Goal: Information Seeking & Learning: Check status

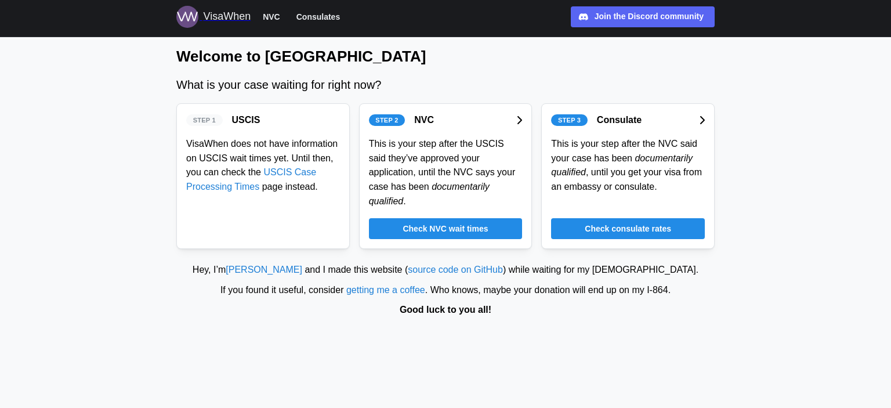
click at [467, 219] on span "Check NVC wait times" at bounding box center [445, 229] width 85 height 20
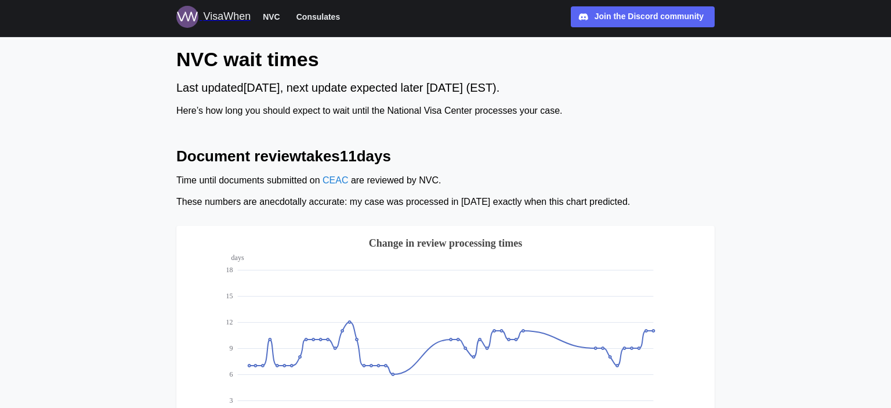
click at [313, 17] on span "Consulates" at bounding box center [318, 17] width 44 height 14
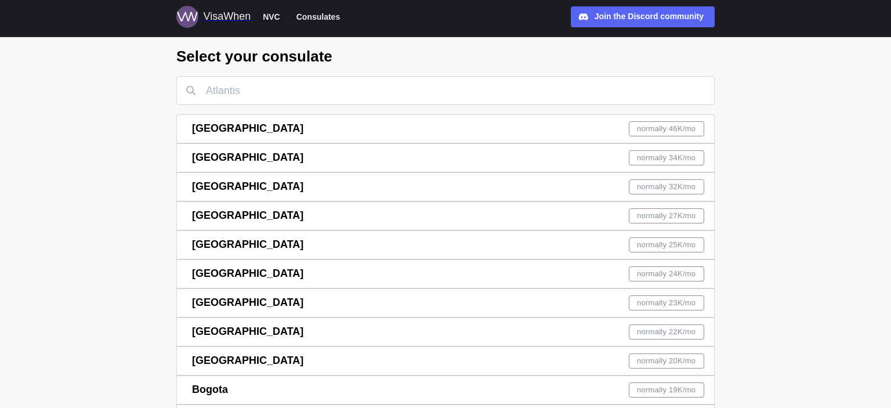
click at [317, 197] on div "Beijing normally 32K /mo" at bounding box center [448, 187] width 512 height 28
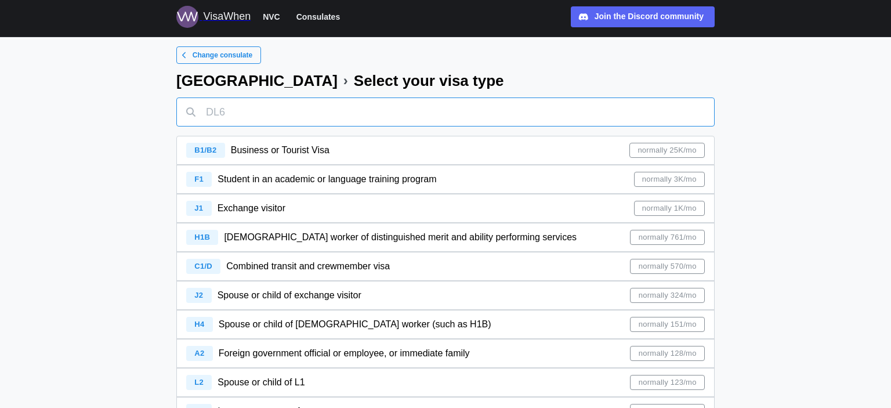
click at [238, 113] on input "text" at bounding box center [445, 111] width 538 height 29
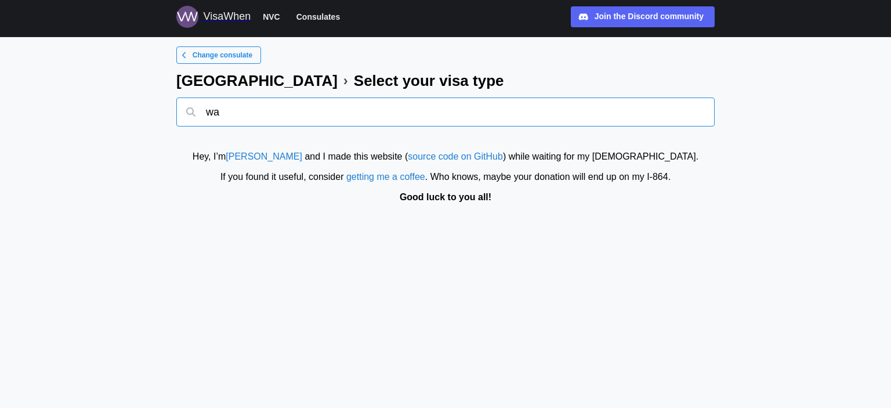
type input "w"
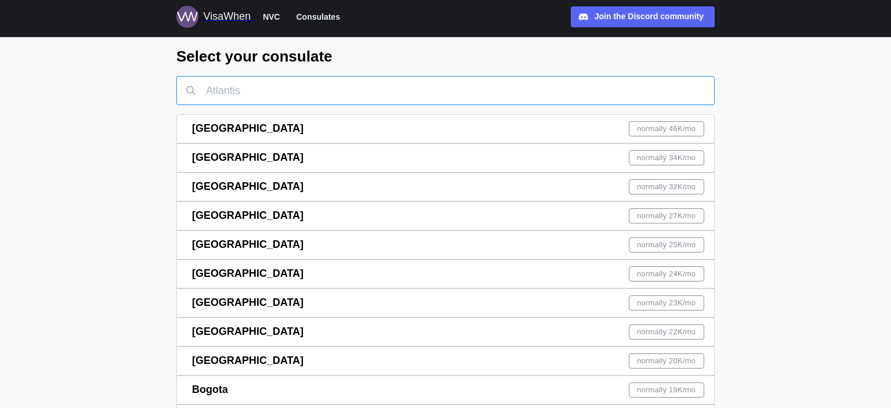
click at [254, 94] on input "text" at bounding box center [445, 90] width 538 height 29
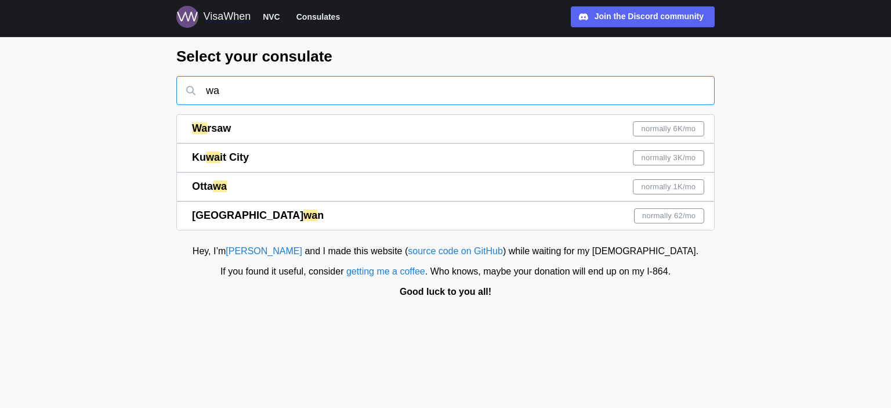
type input "wa"
click at [214, 133] on span "rsaw" at bounding box center [219, 128] width 24 height 12
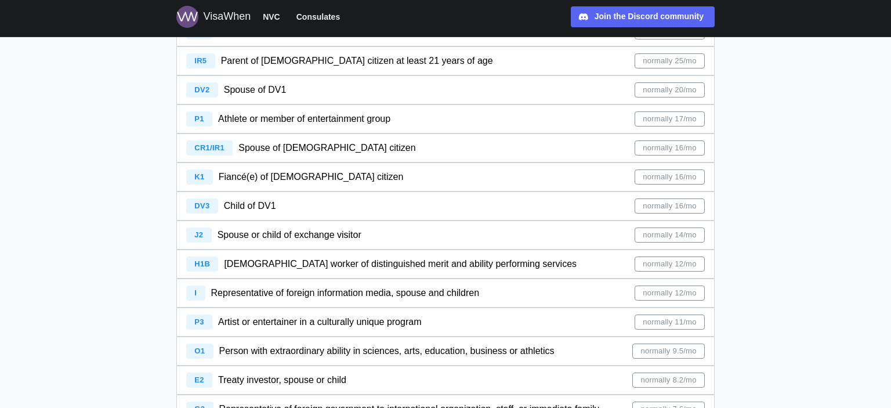
scroll to position [381, 0]
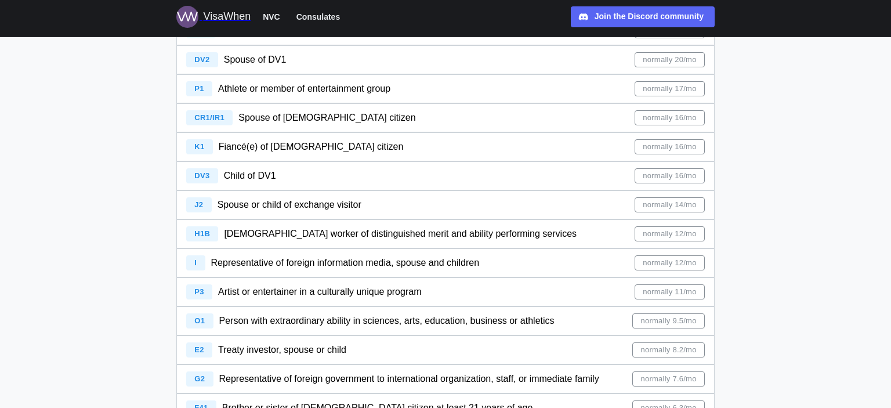
click at [338, 197] on span "J2 Spouse or child of exchange visitor" at bounding box center [273, 205] width 175 height 28
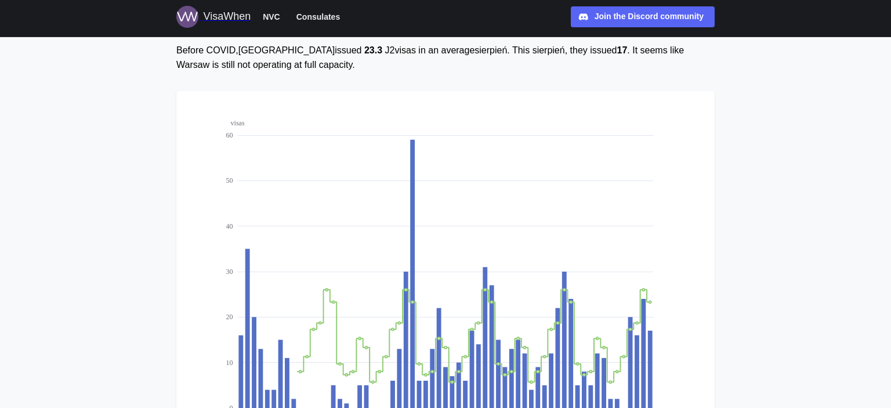
scroll to position [122, 0]
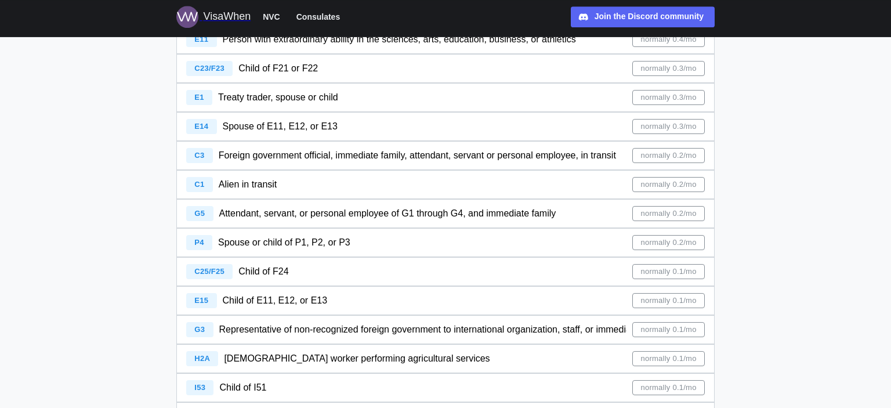
scroll to position [1752, 0]
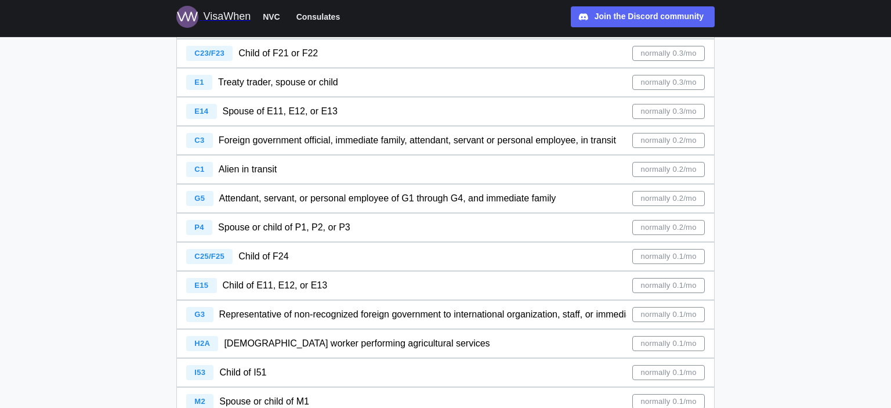
scroll to position [1691, 0]
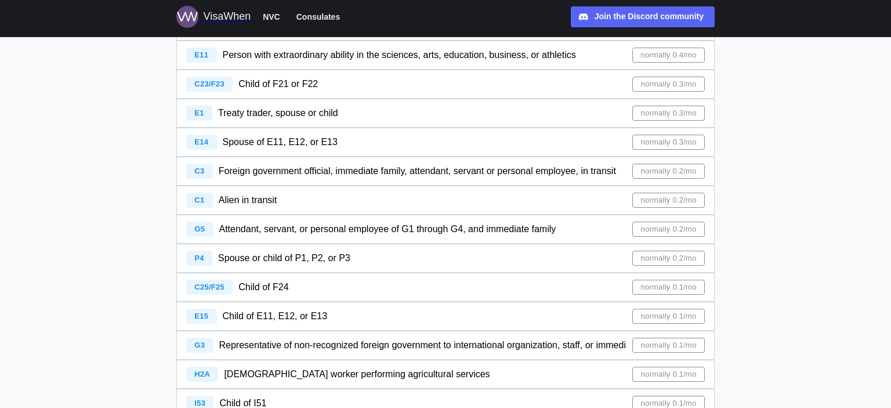
click at [330, 110] on span "Treaty trader, spouse or child" at bounding box center [278, 113] width 120 height 10
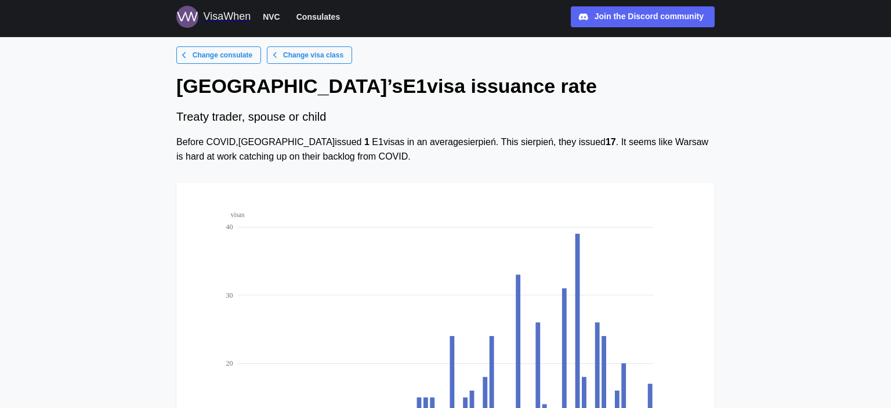
click at [132, 202] on main "Change consulate Change visa class [GEOGRAPHIC_DATA] ’s [DEMOGRAPHIC_DATA] issu…" at bounding box center [445, 335] width 891 height 670
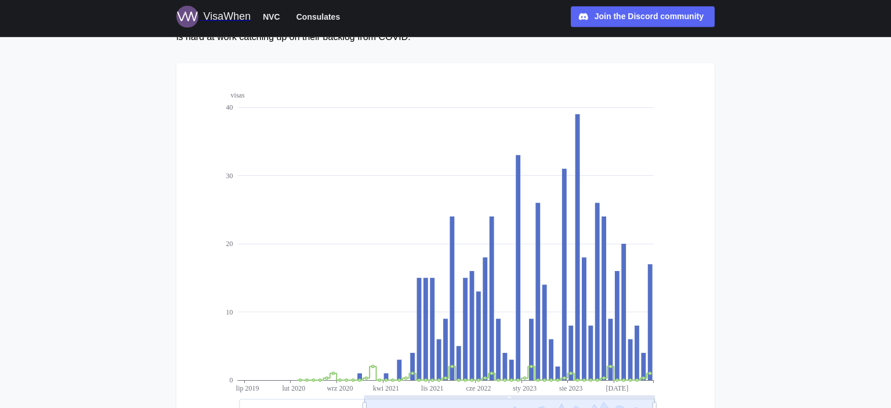
scroll to position [109, 0]
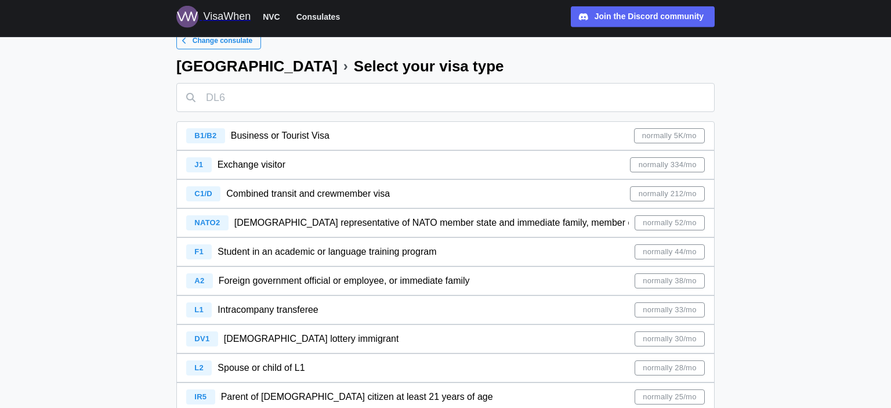
scroll to position [9, 0]
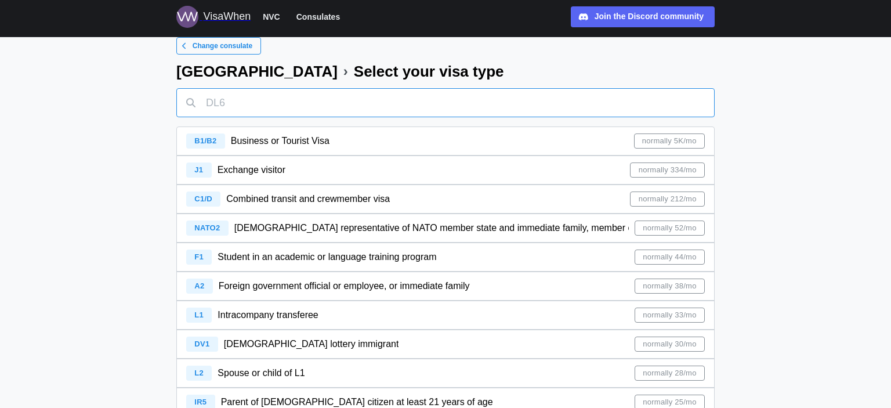
click at [225, 110] on input "text" at bounding box center [445, 102] width 538 height 29
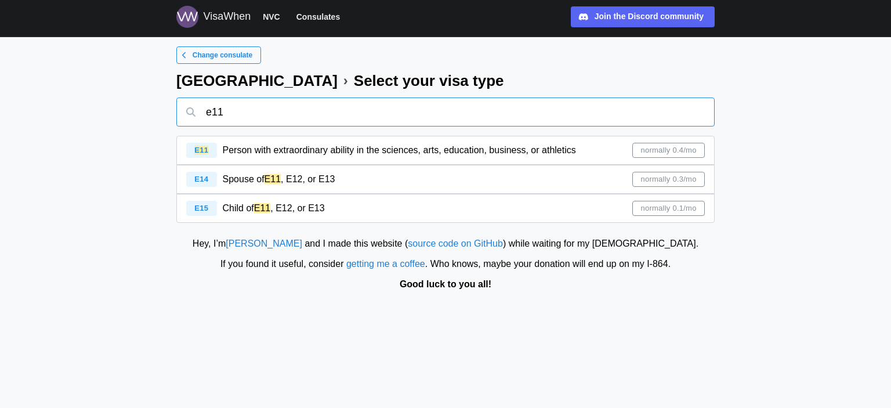
type input "e11"
click at [324, 153] on span "Person with extraordinary ability in the sciences, arts, education, business, o…" at bounding box center [399, 150] width 353 height 10
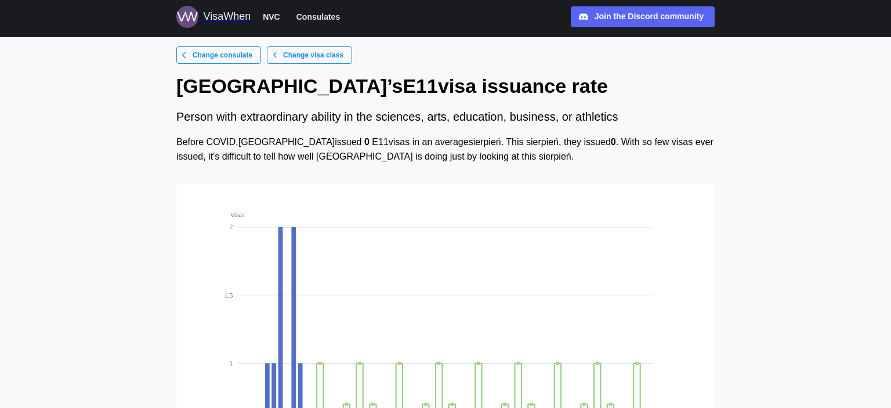
click at [716, 222] on div "Change consulate Change visa class [GEOGRAPHIC_DATA] ’s E11 visa issuance rate …" at bounding box center [445, 316] width 557 height 541
